Goal: Task Accomplishment & Management: Use online tool/utility

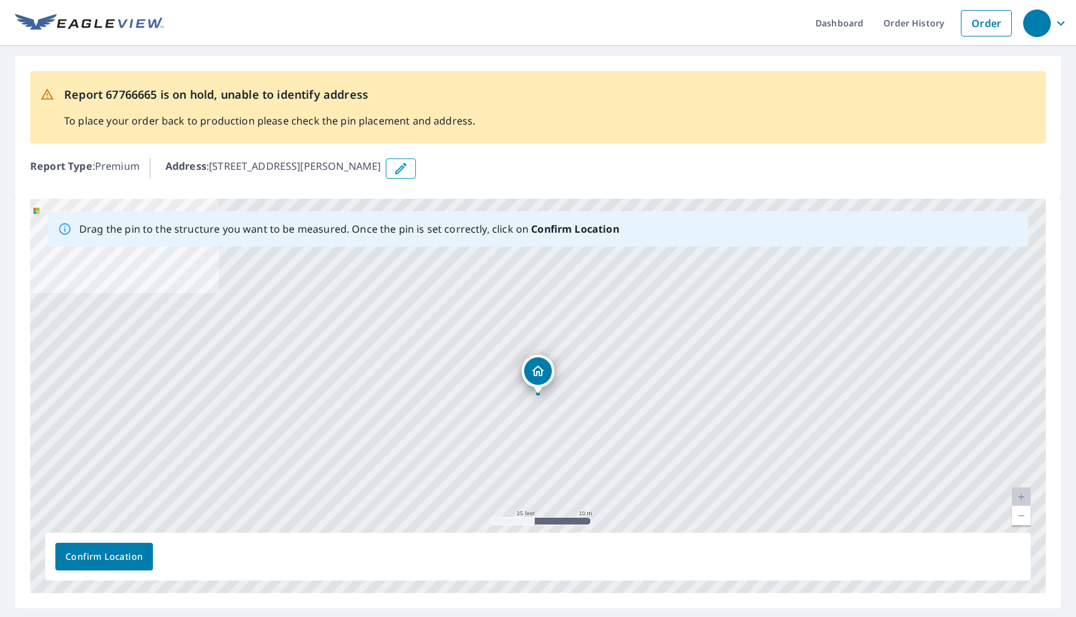
click at [133, 548] on button "Confirm Location" at bounding box center [104, 557] width 98 height 28
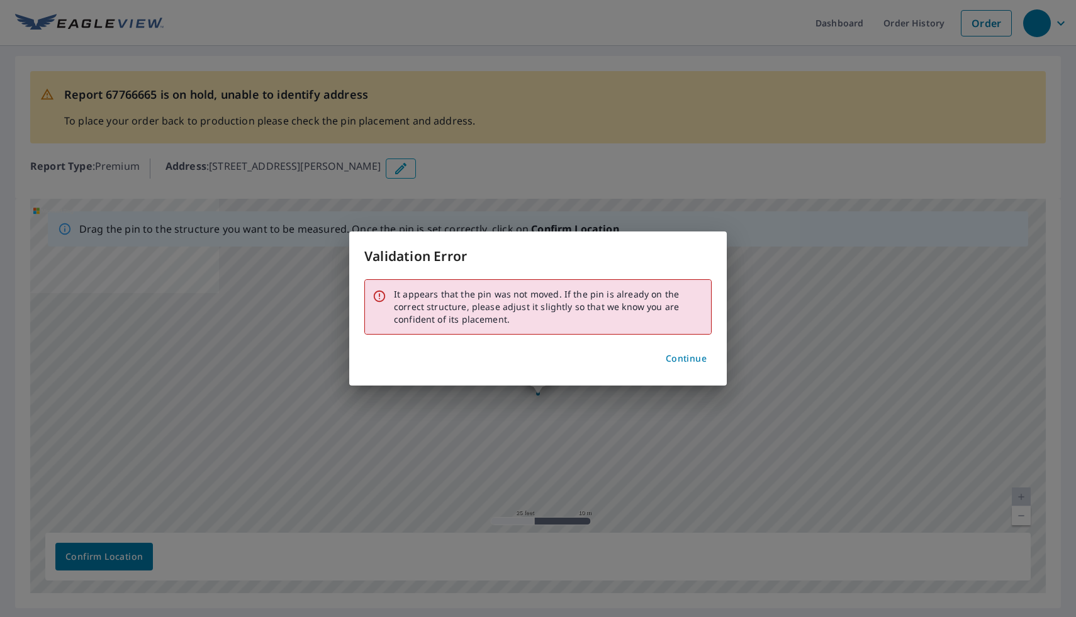
click at [685, 359] on span "Continue" at bounding box center [686, 359] width 41 height 16
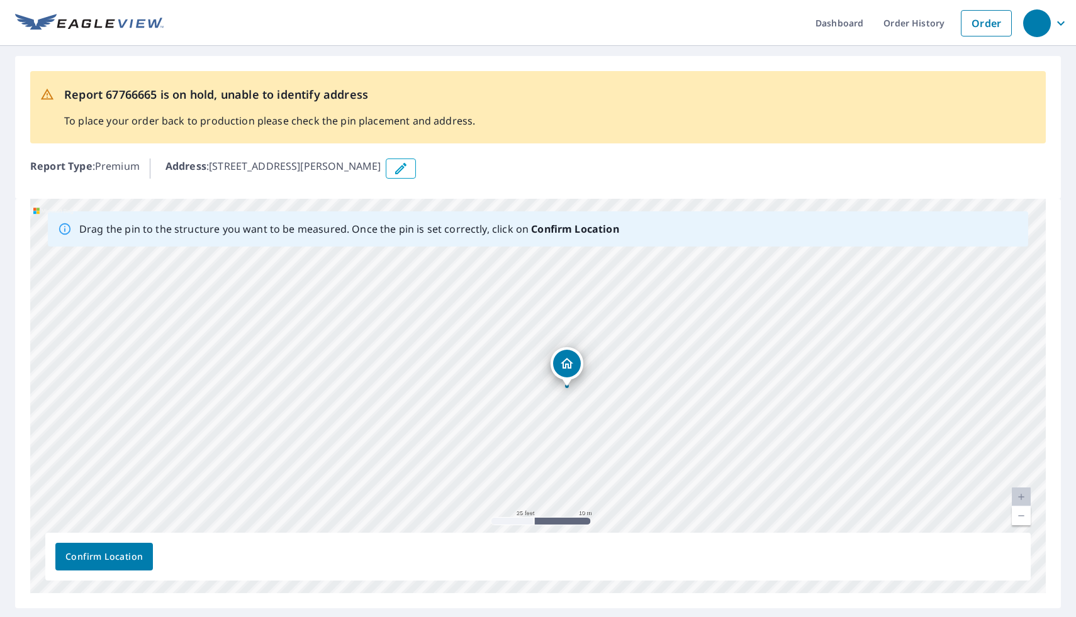
drag, startPoint x: 548, startPoint y: 420, endPoint x: 569, endPoint y: 412, distance: 22.3
click at [569, 412] on div "[STREET_ADDRESS][PERSON_NAME]" at bounding box center [538, 396] width 1016 height 395
drag, startPoint x: 561, startPoint y: 368, endPoint x: 541, endPoint y: 366, distance: 20.2
click at [108, 553] on span "Confirm Location" at bounding box center [103, 557] width 77 height 16
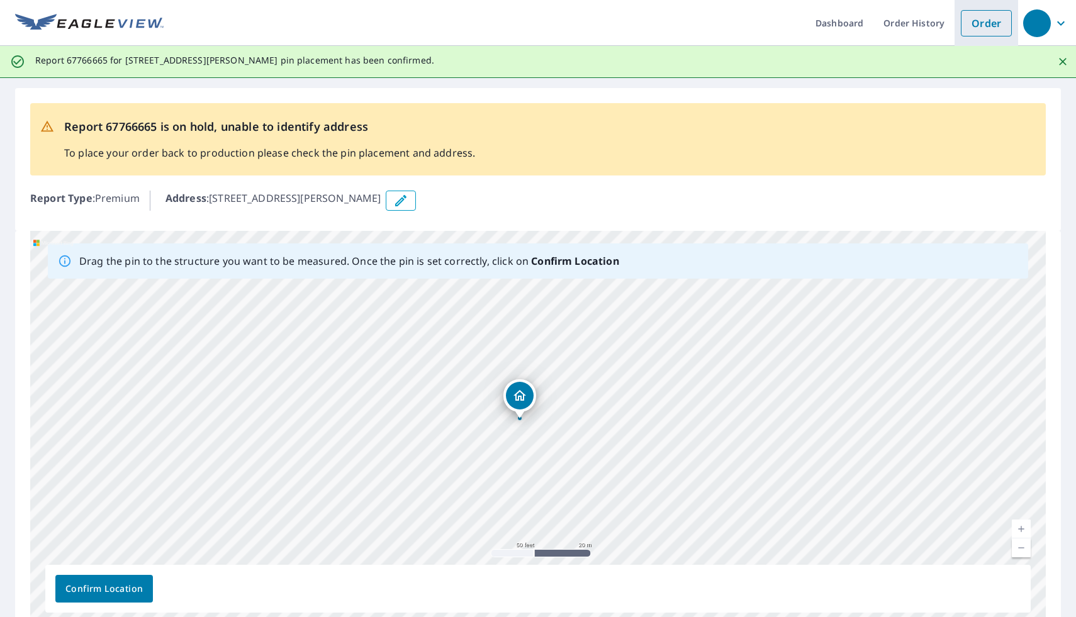
click at [977, 25] on link "Order" at bounding box center [986, 23] width 51 height 26
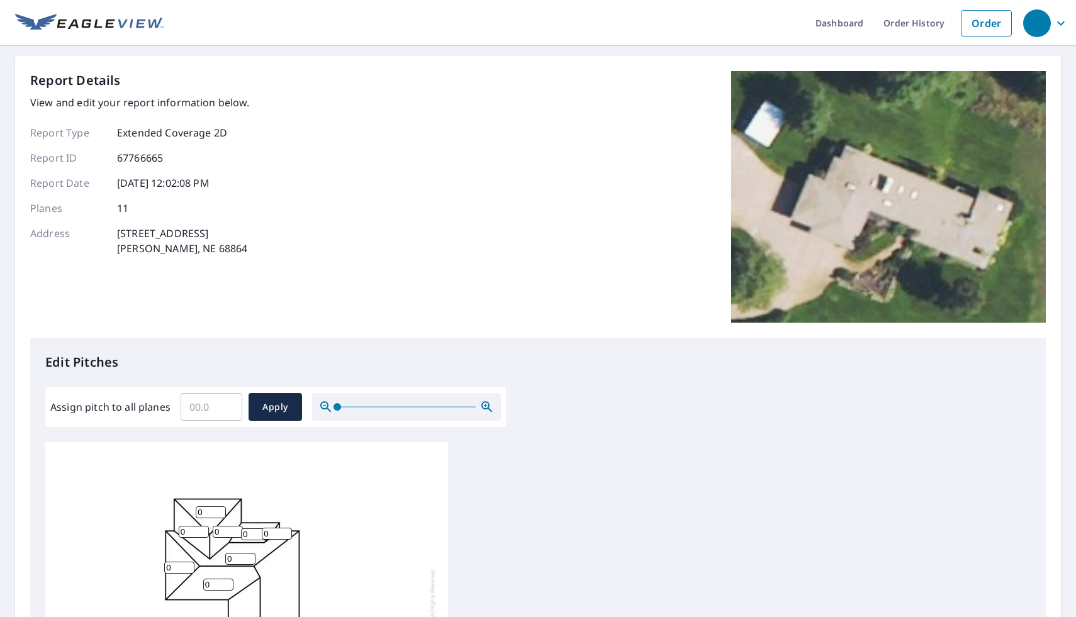
click at [205, 398] on input "Assign pitch to all planes" at bounding box center [212, 407] width 62 height 35
click at [229, 408] on input "0" at bounding box center [212, 407] width 62 height 35
click at [228, 403] on input "0.1" at bounding box center [212, 407] width 62 height 35
click at [228, 403] on input "0.2" at bounding box center [212, 407] width 62 height 35
click at [228, 403] on input "0.3" at bounding box center [212, 407] width 62 height 35
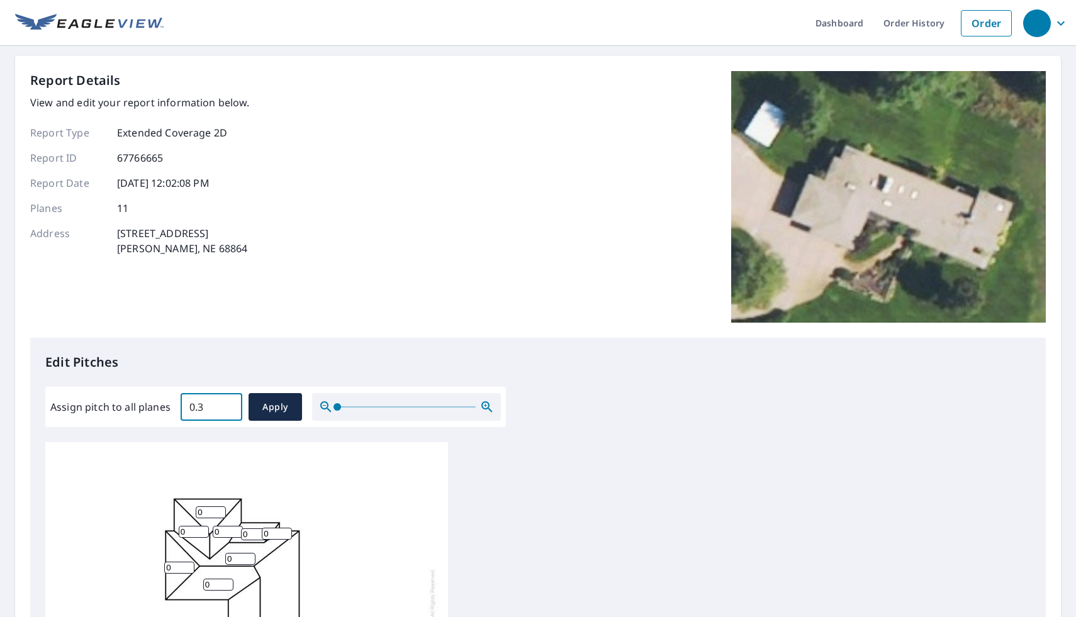
click at [210, 411] on input "0.3" at bounding box center [212, 407] width 62 height 35
type input "0"
click at [229, 403] on input "0.1" at bounding box center [212, 407] width 62 height 35
click at [229, 403] on input "1.6" at bounding box center [212, 407] width 62 height 35
click at [229, 403] on input "1.7" at bounding box center [212, 407] width 62 height 35
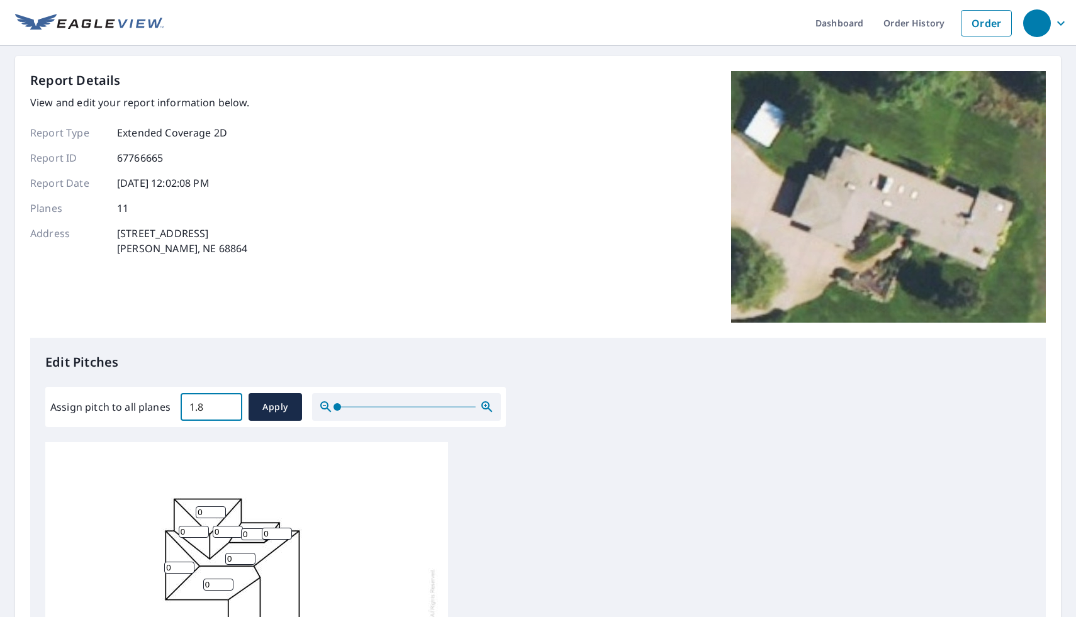
click at [229, 403] on input "1.8" at bounding box center [212, 407] width 62 height 35
click at [229, 403] on input "1.9" at bounding box center [212, 407] width 62 height 35
click at [229, 403] on input "2" at bounding box center [212, 407] width 62 height 35
click at [229, 403] on input "2.1" at bounding box center [212, 407] width 62 height 35
type input "2"
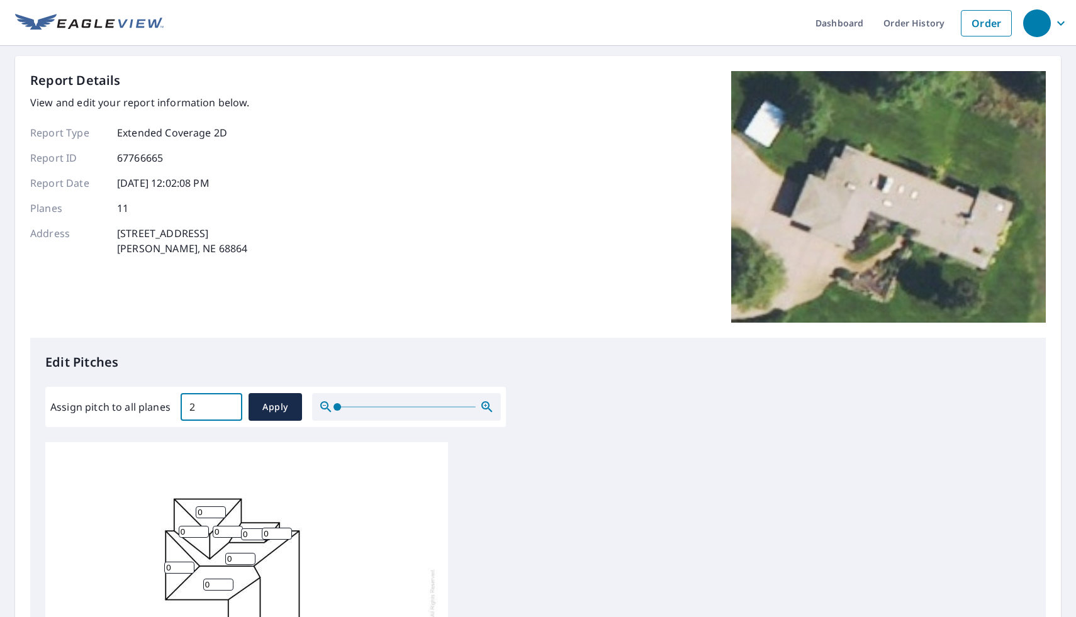
click at [228, 410] on input "2" at bounding box center [212, 407] width 62 height 35
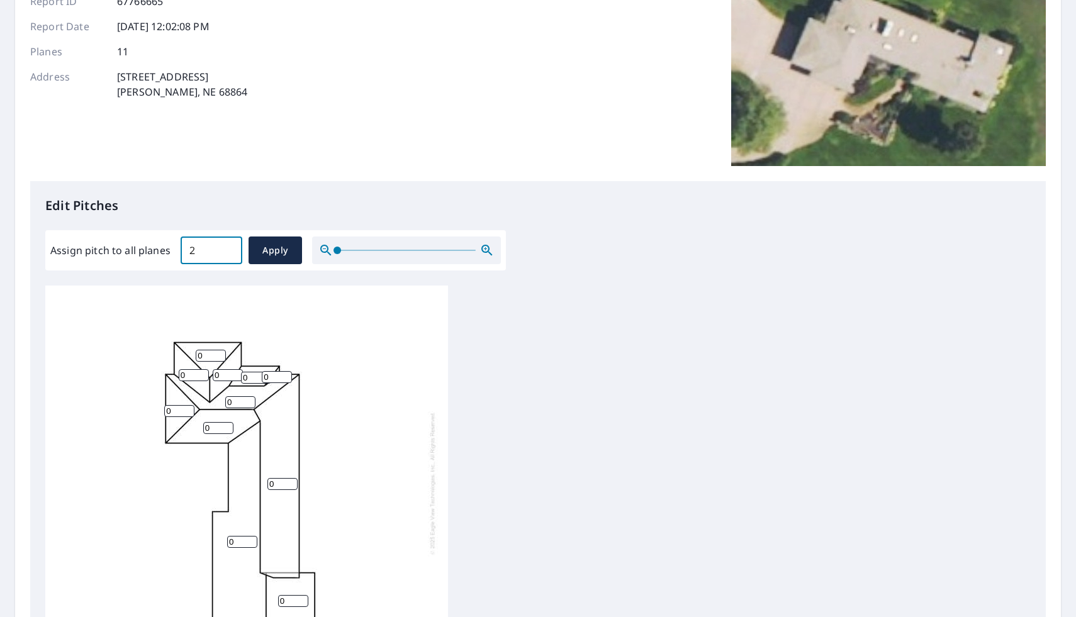
scroll to position [159, 0]
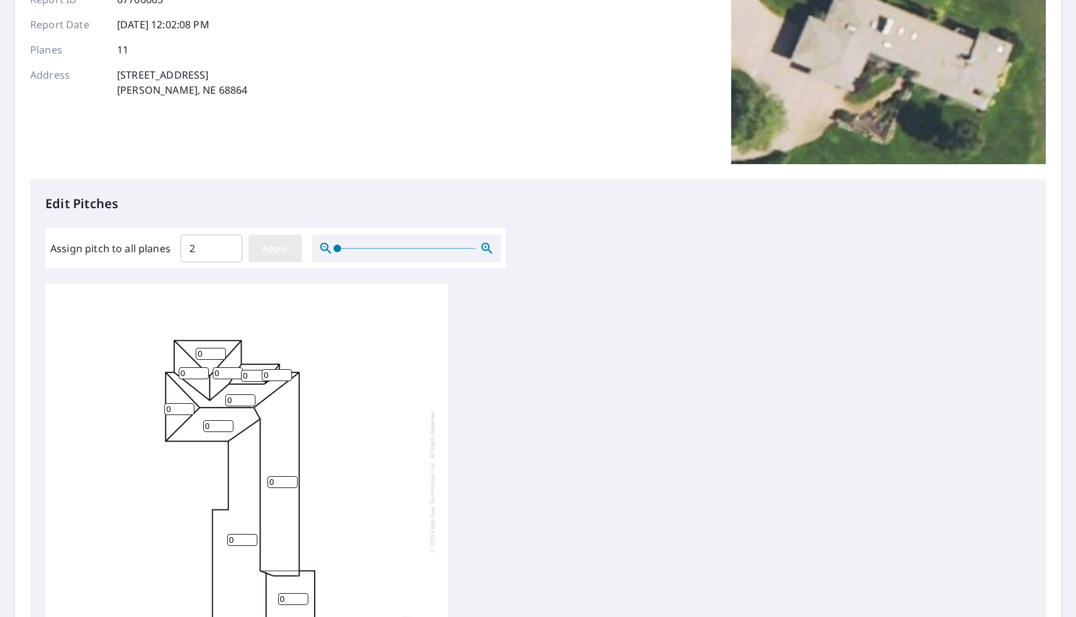
click at [276, 247] on span "Apply" at bounding box center [275, 249] width 33 height 16
type input "2"
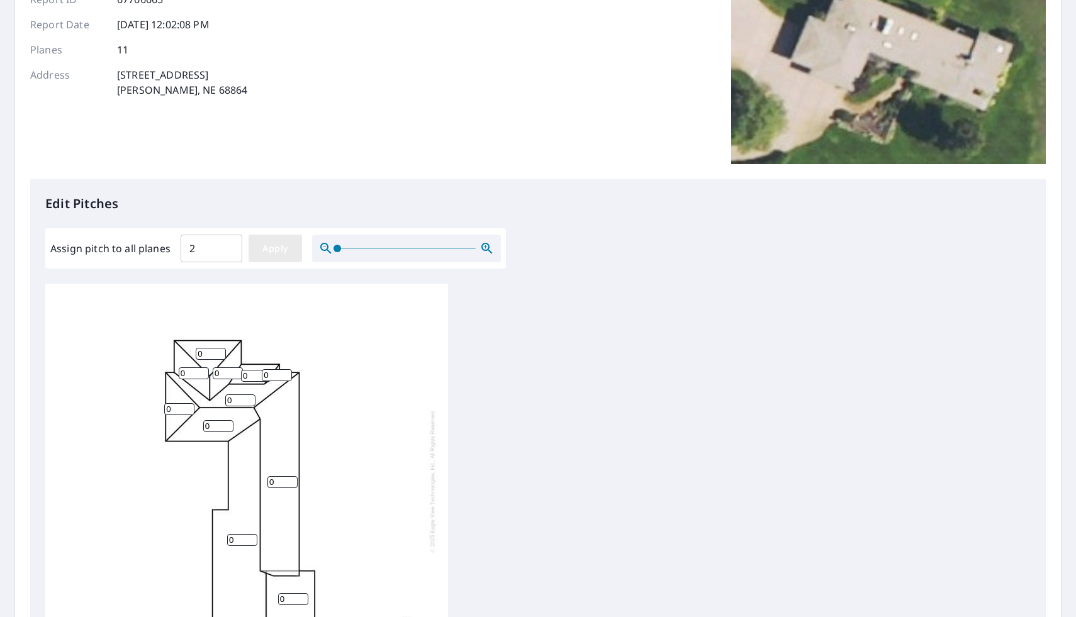
type input "2"
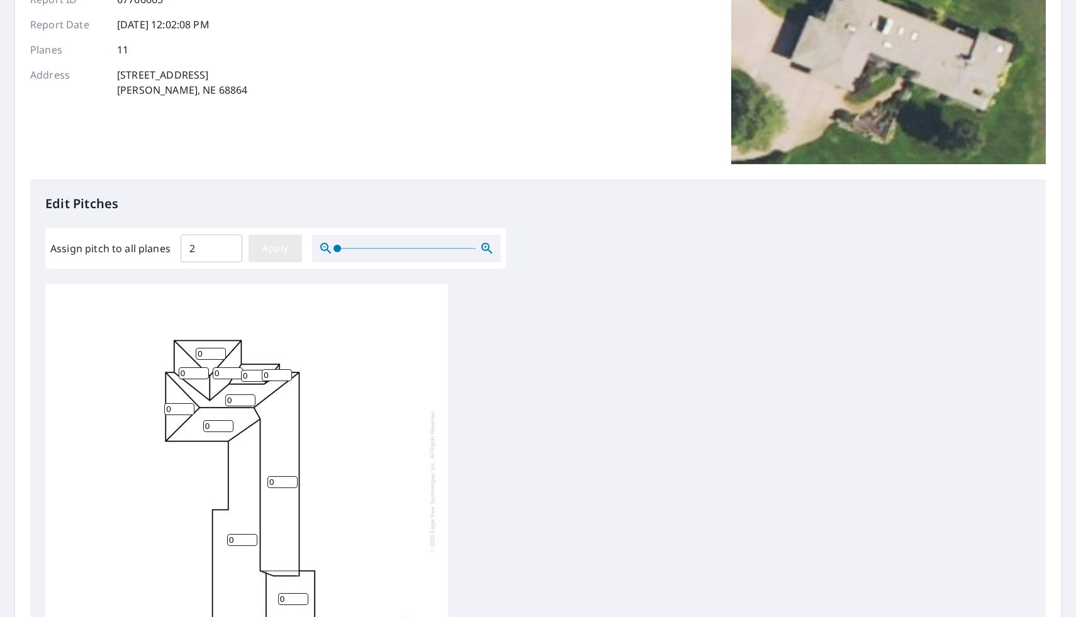
type input "2"
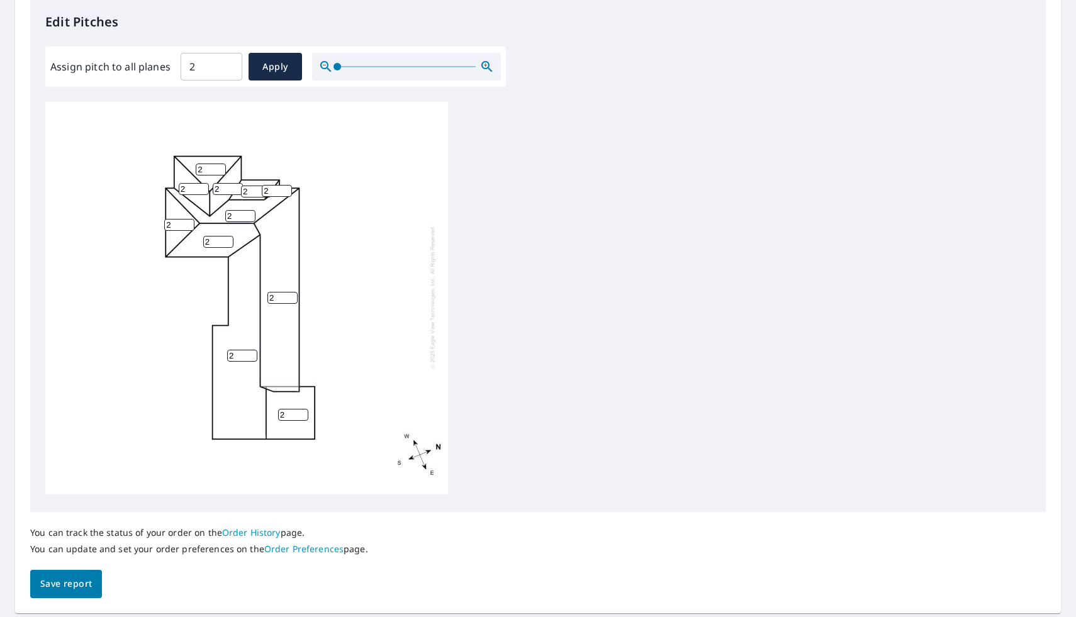
scroll to position [378, 0]
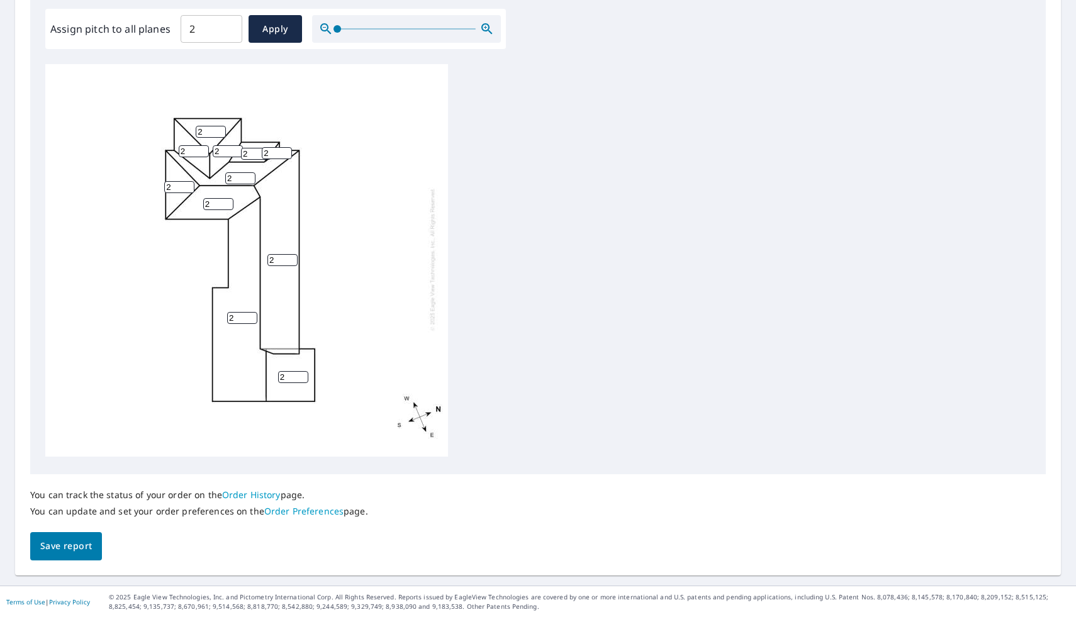
click at [204, 30] on input "2" at bounding box center [212, 28] width 62 height 35
type input "2.3"
click at [278, 26] on span "Apply" at bounding box center [275, 29] width 33 height 16
type input "2.3"
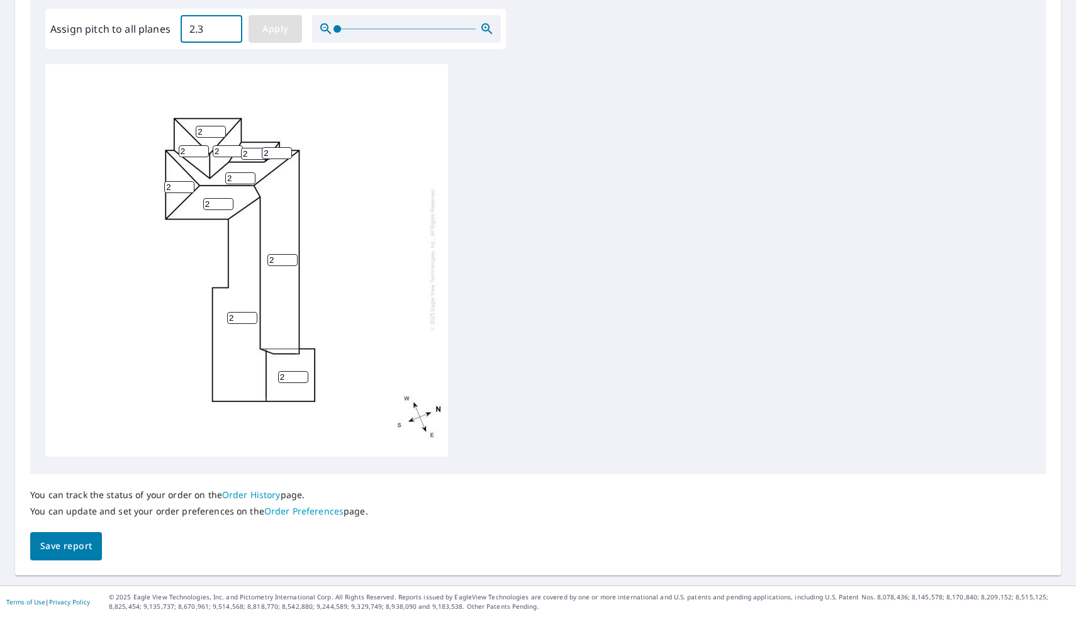
type input "2.3"
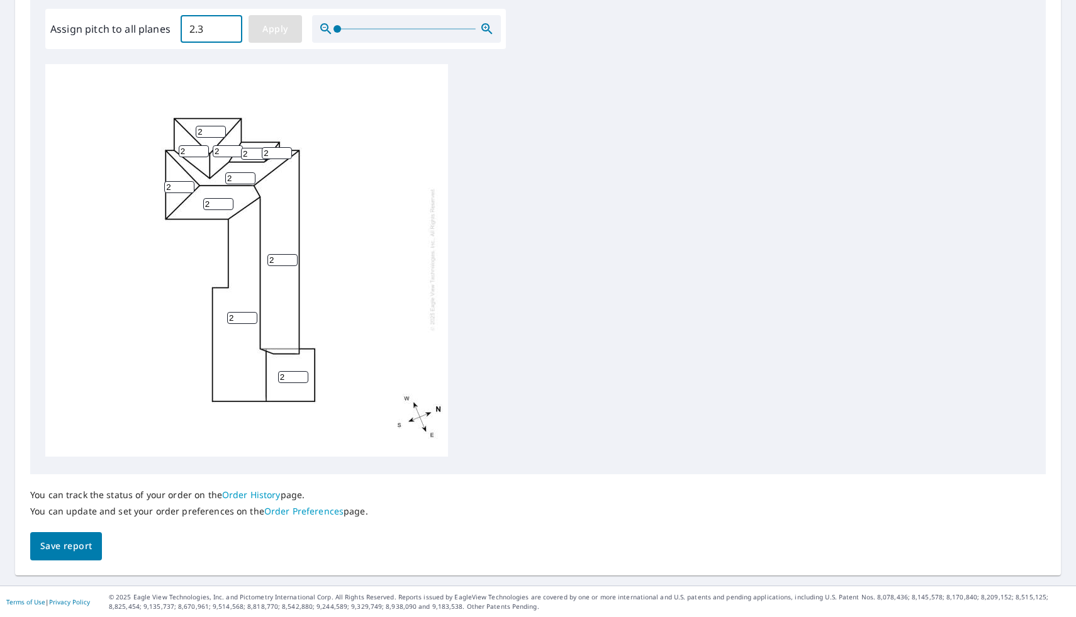
type input "2.3"
click at [619, 278] on div "2.3 2.3 2.3 2.3 2.3 2.3 2.3 2.3 2.3 2.3 2.3" at bounding box center [537, 261] width 985 height 395
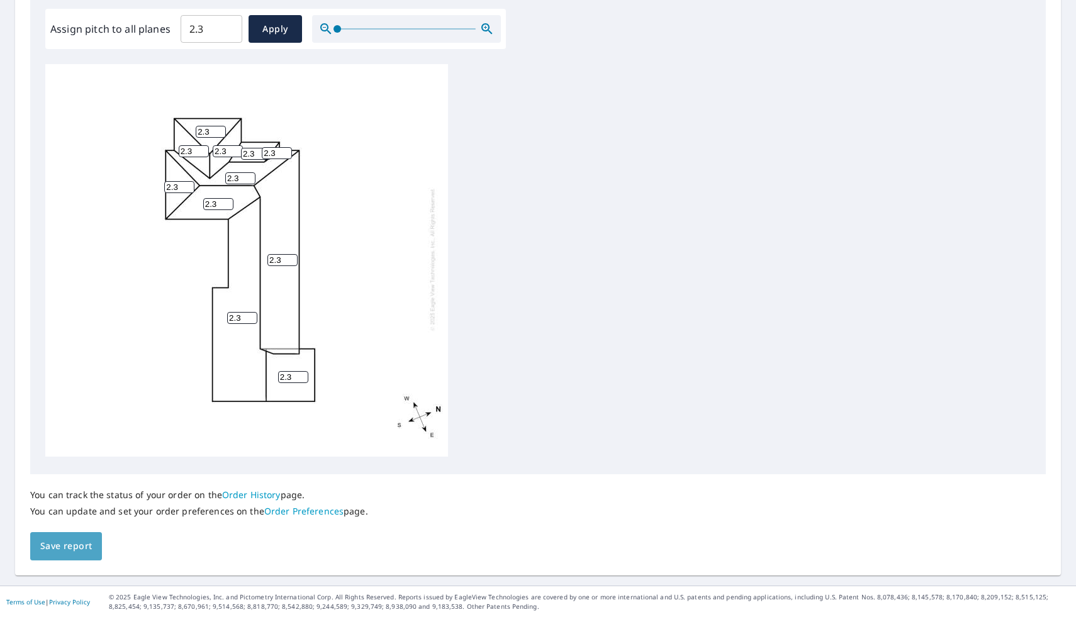
click at [70, 550] on span "Save report" at bounding box center [66, 547] width 52 height 16
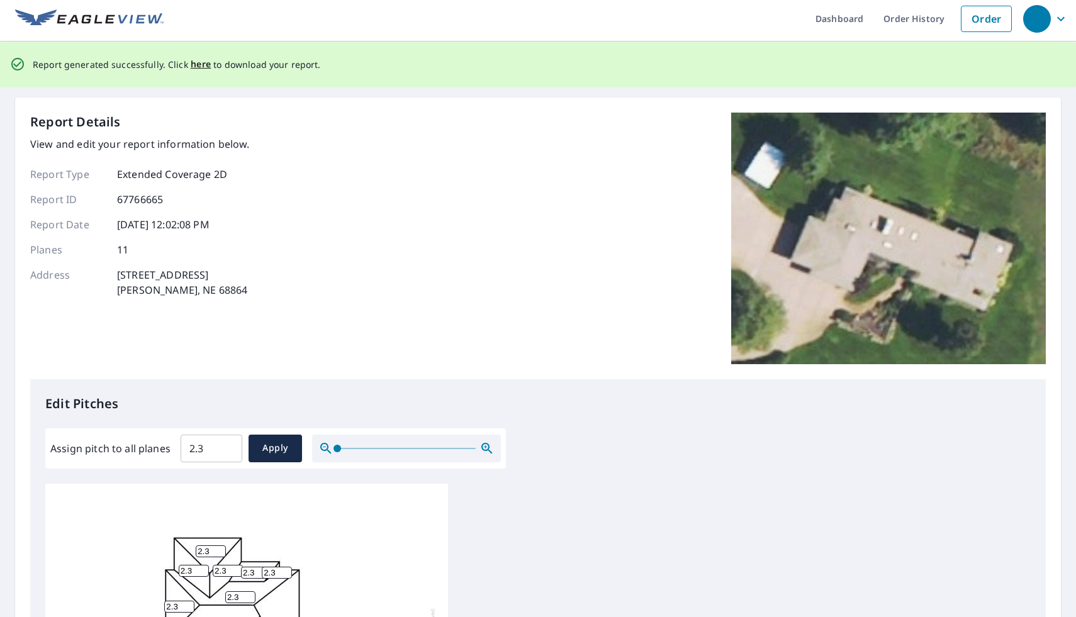
scroll to position [0, 0]
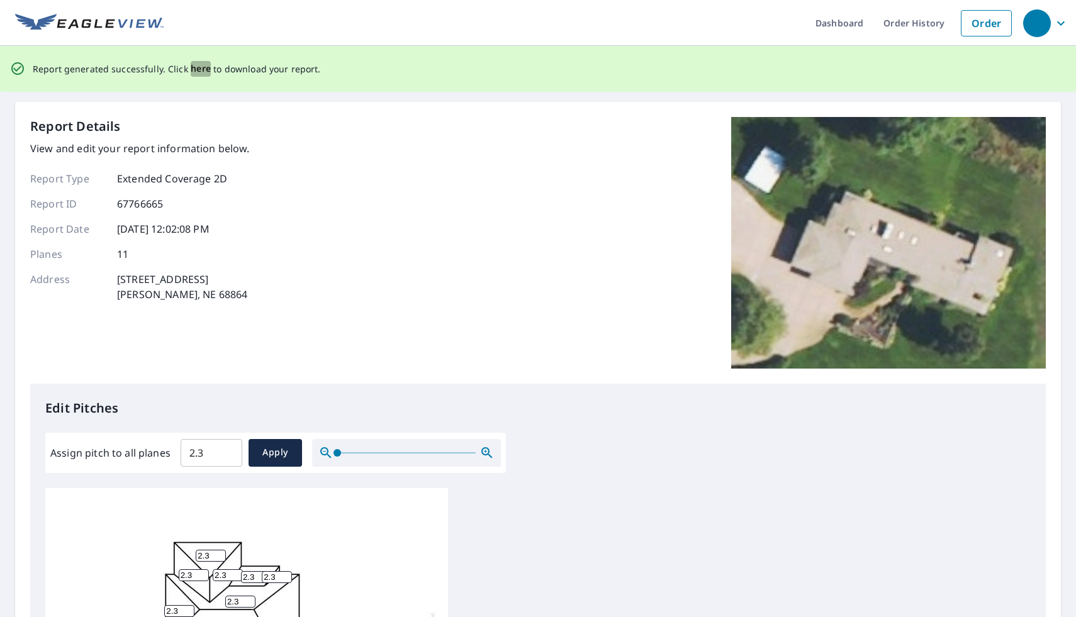
click at [193, 69] on span "here" at bounding box center [201, 69] width 21 height 16
